Goal: Task Accomplishment & Management: Manage account settings

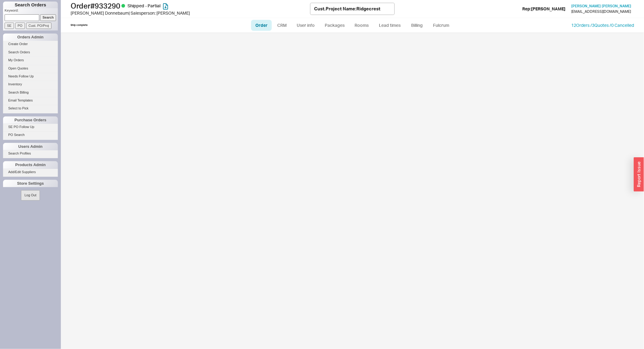
select select "LOW"
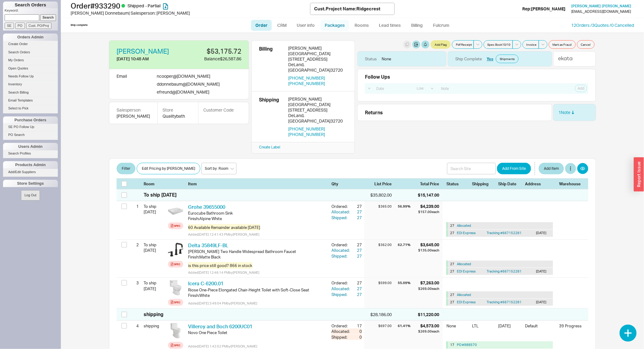
click at [332, 27] on link "Packages" at bounding box center [335, 25] width 29 height 11
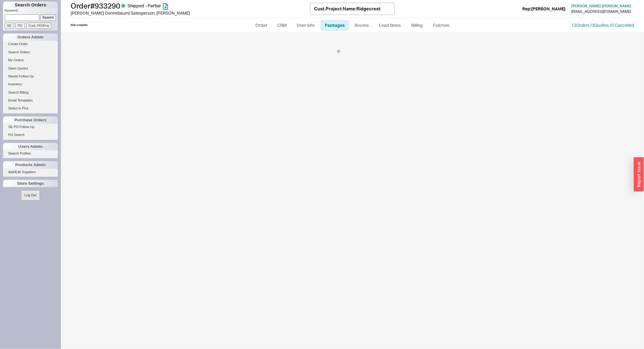
select select "Call Before Ship"
select select "9"
select select "Call Before Ship"
select select "9"
select select "Call Before Ship"
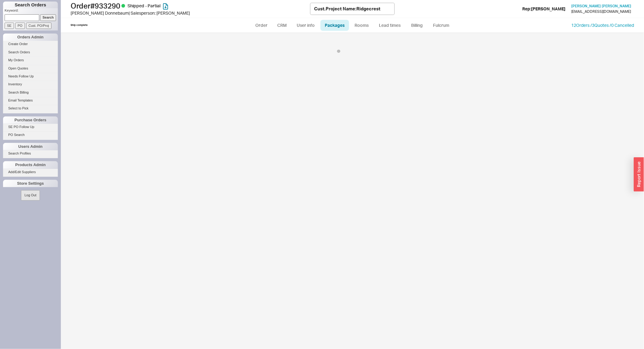
select select "9"
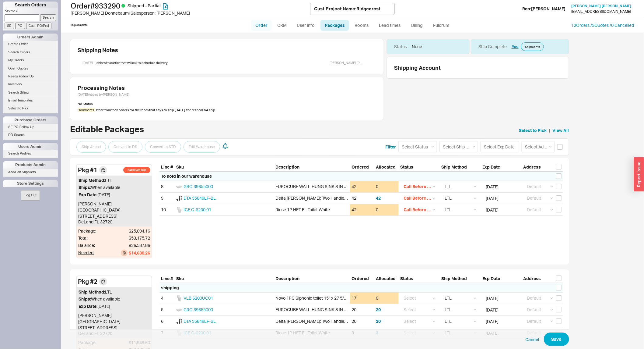
click at [259, 24] on link "Order" at bounding box center [261, 25] width 21 height 11
select select "LOW"
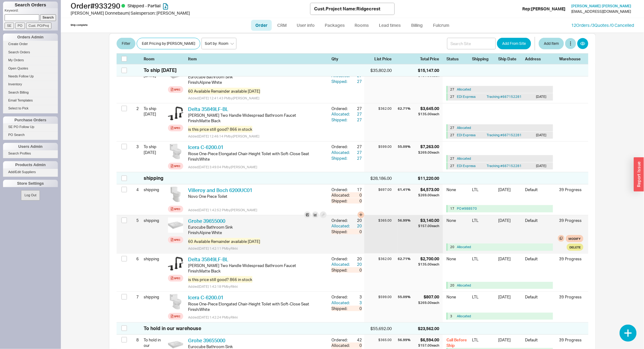
scroll to position [135, 0]
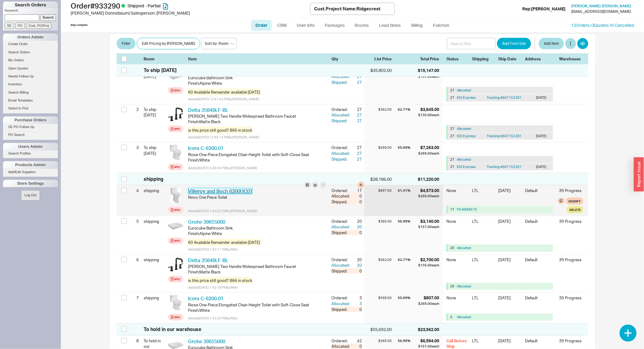
click at [237, 191] on link "Villeroy and Boch 6200UC01" at bounding box center [220, 191] width 64 height 6
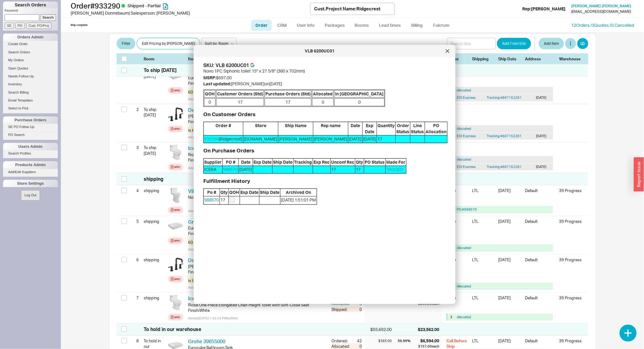
click at [256, 63] on div "SKU: VLB 6200UC01" at bounding box center [325, 65] width 242 height 7
click at [254, 62] on link at bounding box center [253, 65] width 4 height 7
click at [108, 235] on div "Nathan Cooper 8/14/25 10:48 AM $53,175.72 Balance $26,587.86 Email ncooper @ ta…" at bounding box center [352, 191] width 499 height 316
click at [444, 55] on div "VLB 6200UC01" at bounding box center [325, 51] width 262 height 12
click at [448, 52] on icon at bounding box center [448, 51] width 4 height 4
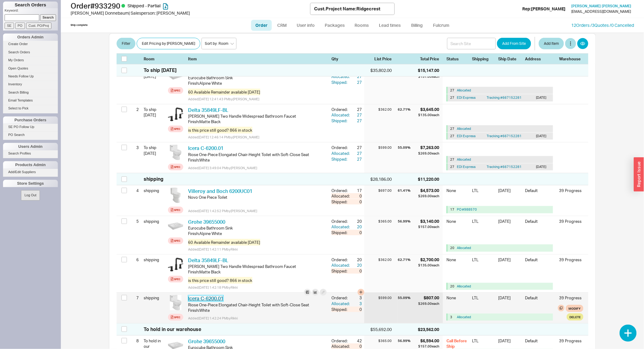
click at [206, 298] on link "Icera C-6200.01" at bounding box center [205, 298] width 35 height 6
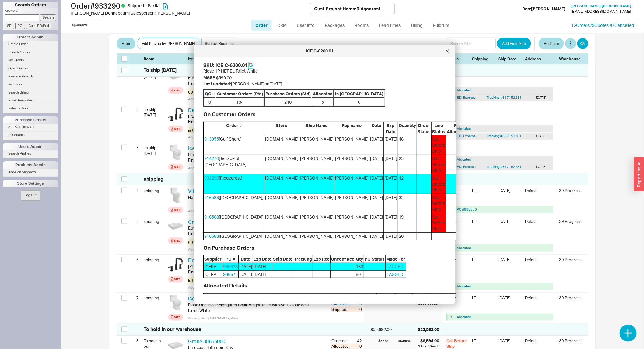
click at [250, 67] on icon at bounding box center [251, 65] width 4 height 4
click at [449, 52] on icon at bounding box center [448, 51] width 4 height 4
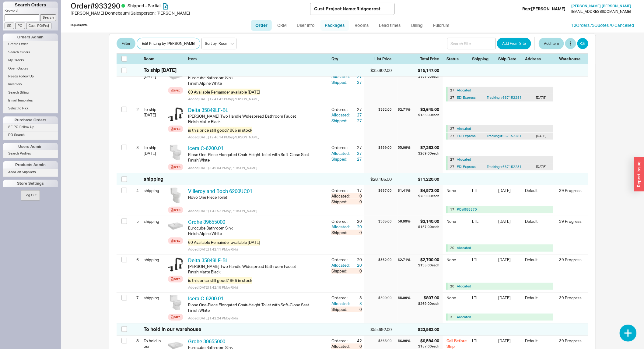
click at [335, 25] on link "Packages" at bounding box center [335, 25] width 29 height 11
select select "Call Before Ship"
select select "9"
select select "Call Before Ship"
select select "9"
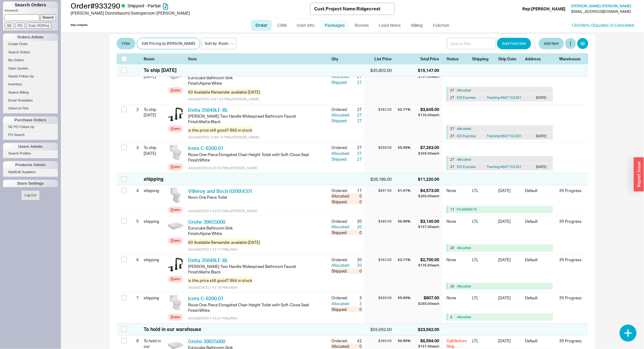
select select "Call Before Ship"
select select "9"
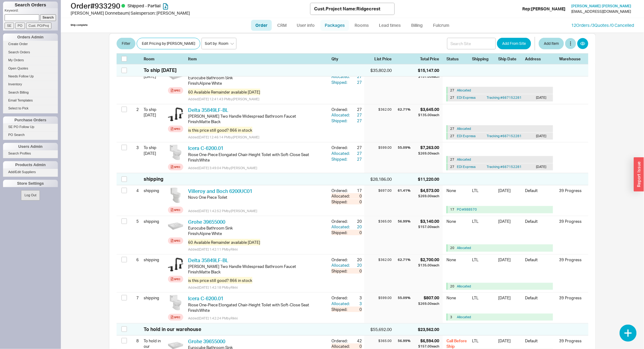
select select "9"
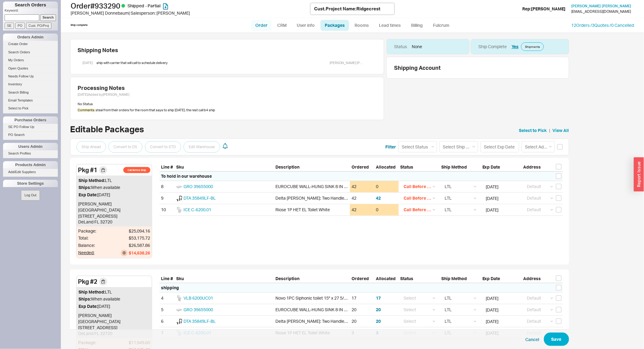
click at [269, 22] on link "Order" at bounding box center [261, 25] width 21 height 11
select select "LOW"
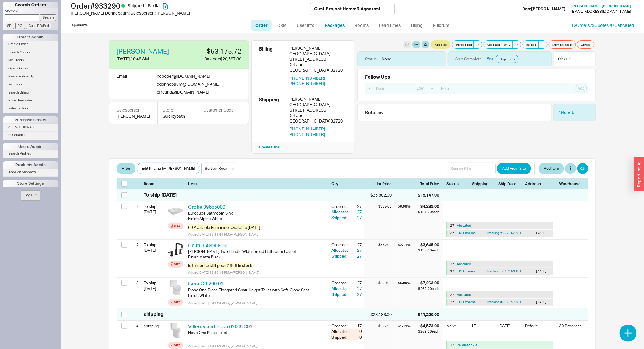
click at [338, 22] on link "Packages" at bounding box center [335, 25] width 29 height 11
select select "Call Before Ship"
select select "9"
select select "Call Before Ship"
select select "9"
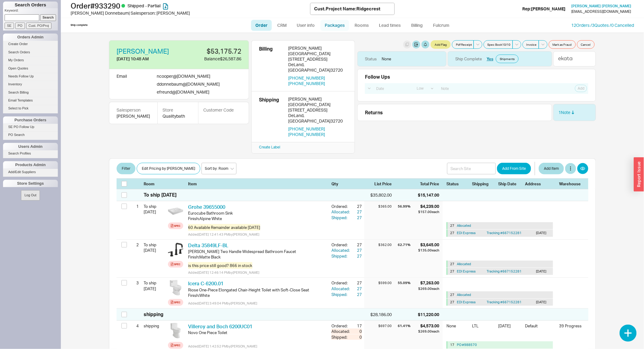
select select "Call Before Ship"
select select "9"
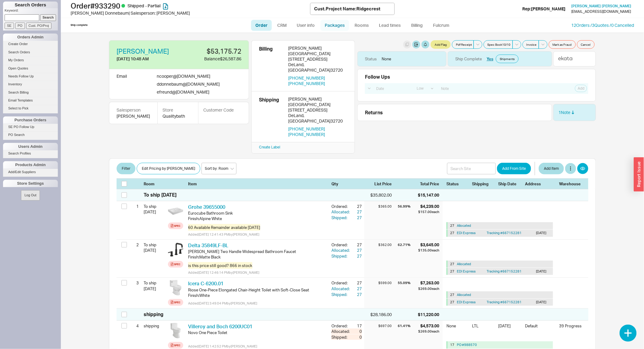
select select "9"
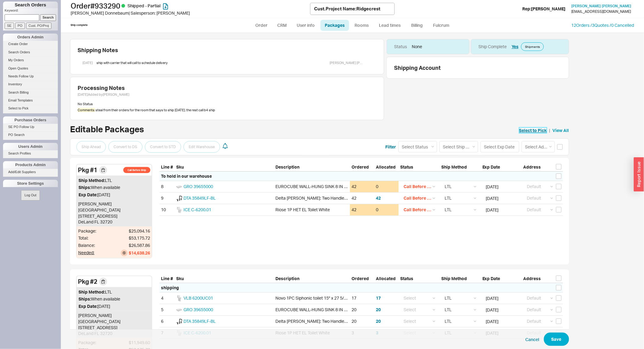
click at [526, 131] on link "Select to Pick" at bounding box center [533, 130] width 28 height 6
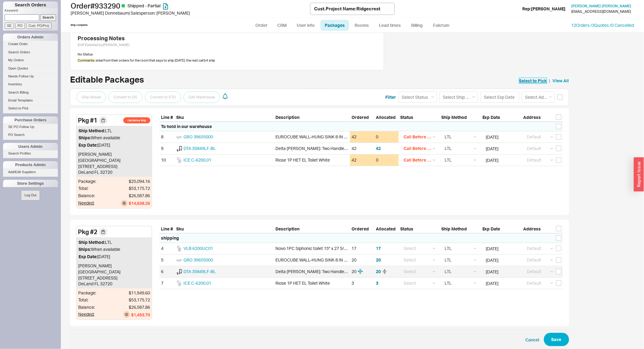
scroll to position [62, 0]
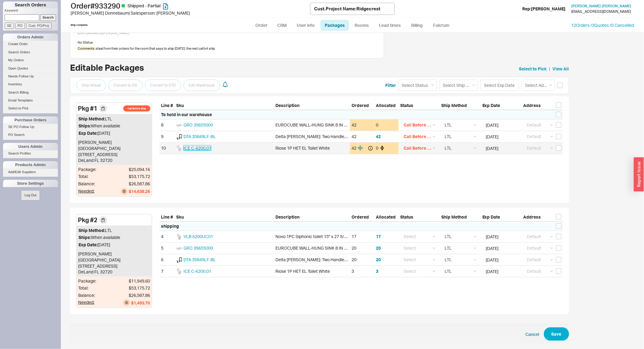
click at [201, 149] on span "ICE C-6200.01" at bounding box center [198, 147] width 28 height 5
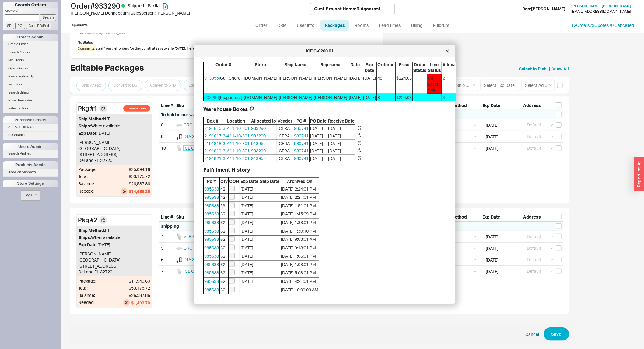
scroll to position [0, 0]
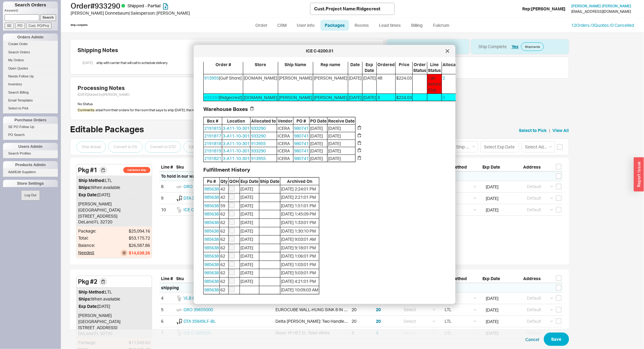
click at [445, 56] on div "ICE C-6200.01" at bounding box center [325, 51] width 262 height 12
click at [452, 49] on div at bounding box center [448, 51] width 10 height 10
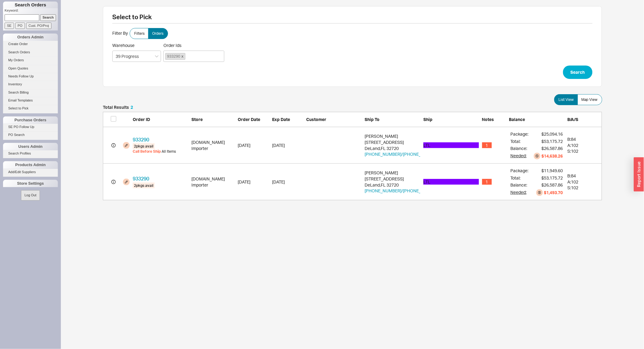
scroll to position [90, 494]
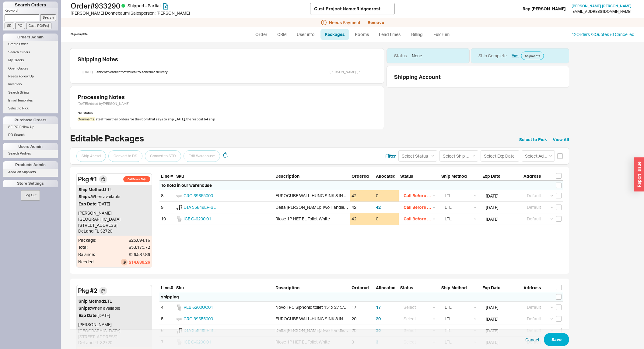
select select "Call Before Ship"
select select "9"
select select "Call Before Ship"
select select "9"
select select "Call Before Ship"
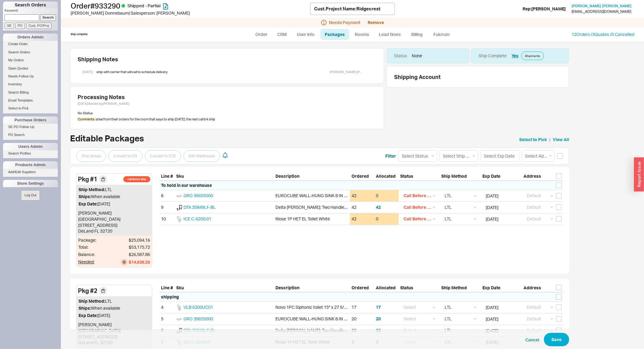
select select "9"
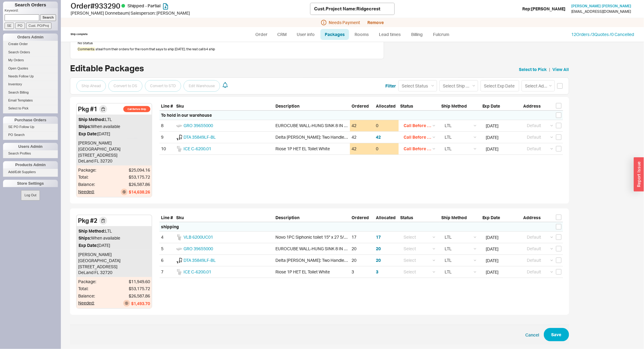
scroll to position [71, 0]
click at [537, 65] on div "Editable Packages Select to Pick | View All" at bounding box center [319, 68] width 499 height 11
click at [370, 22] on button "Remove" at bounding box center [376, 22] width 16 height 5
click at [357, 50] on button "No" at bounding box center [359, 51] width 12 height 9
drag, startPoint x: 114, startPoint y: 269, endPoint x: 76, endPoint y: 255, distance: 40.7
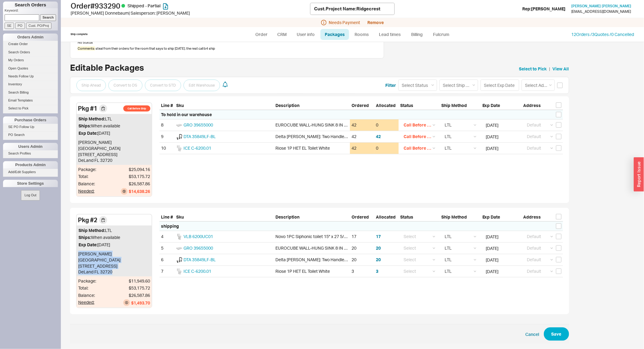
click at [76, 255] on div "Pkg # 2 Ship Method: LTL Ships: When available Exp Date: 09/18/2025 Donny Donne…" at bounding box center [114, 261] width 76 height 94
click at [104, 273] on div "Donny Donnebaum Ridgecrest Health & Rehab Center 1200 North Stone Street DeLand…" at bounding box center [114, 262] width 75 height 27
click at [107, 269] on span "Donny Donnebaum Ridgecrest Health & Rehab Center 1200 North Stone Street DeLand…" at bounding box center [99, 262] width 42 height 23
drag, startPoint x: 112, startPoint y: 271, endPoint x: 77, endPoint y: 258, distance: 37.4
click at [77, 258] on div "Donny Donnebaum Ridgecrest Health & Rehab Center 1200 North Stone Street DeLand…" at bounding box center [114, 262] width 75 height 27
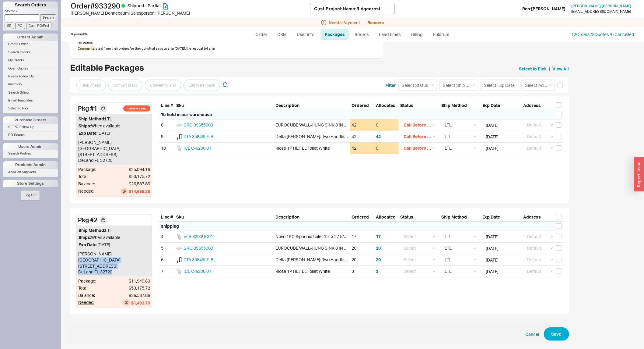
copy span "Ridgecrest Health & Rehab Center 1200 North Stone Street DeLand FL 32720"
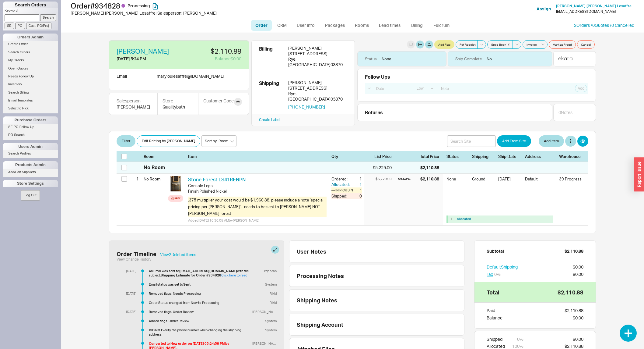
select select "LOW"
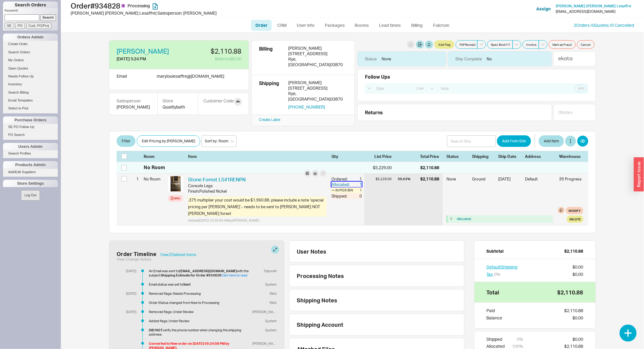
click at [345, 181] on div "Allocated:" at bounding box center [341, 183] width 19 height 5
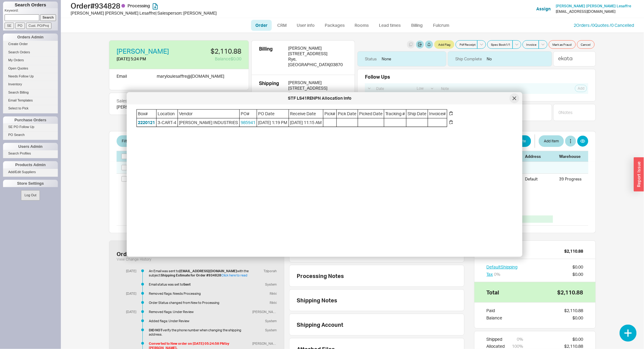
click at [514, 101] on div at bounding box center [515, 98] width 10 height 10
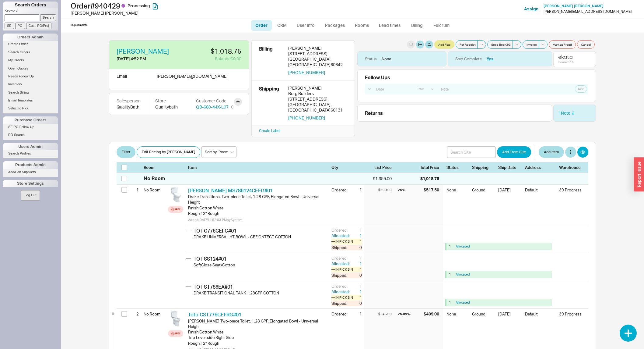
select select "LOW"
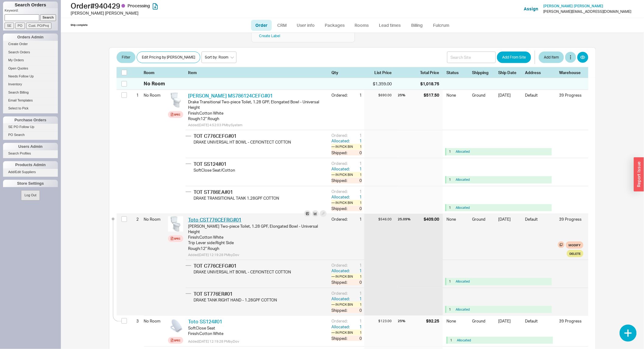
scroll to position [101, 0]
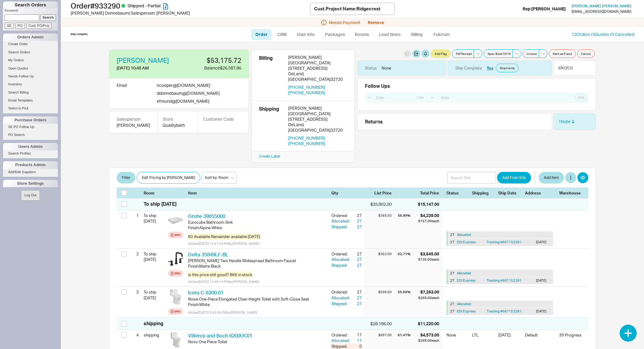
select select "LOW"
click at [328, 34] on link "Packages" at bounding box center [335, 34] width 29 height 11
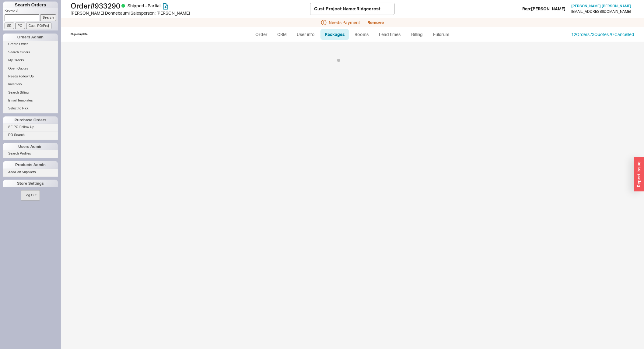
select select "Call Before Ship"
select select "9"
select select "Call Before Ship"
select select "9"
select select "Call Before Ship"
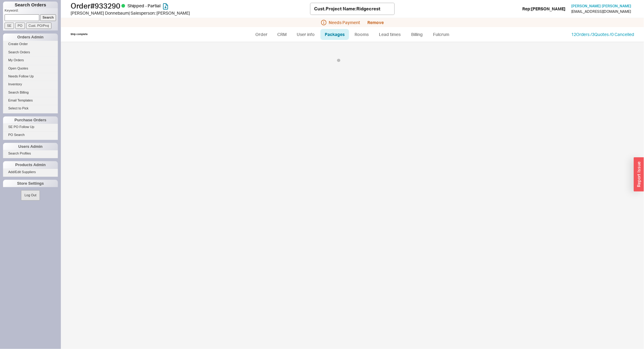
select select "9"
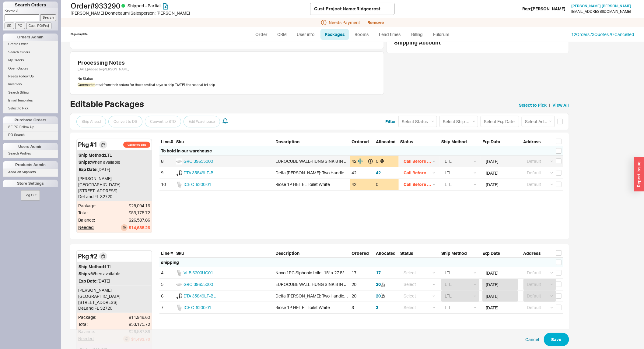
scroll to position [83, 0]
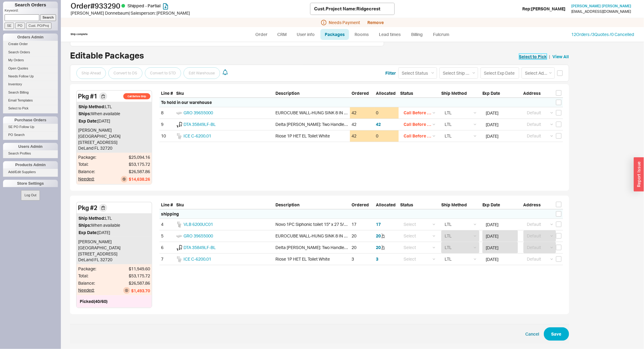
click at [527, 58] on link "Select to Pick" at bounding box center [533, 57] width 28 height 6
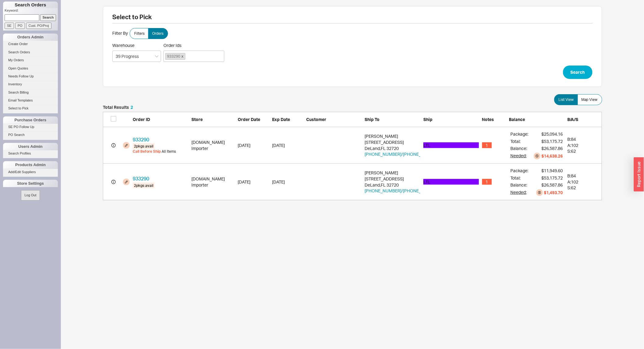
scroll to position [90, 494]
